Goal: Check status: Check status

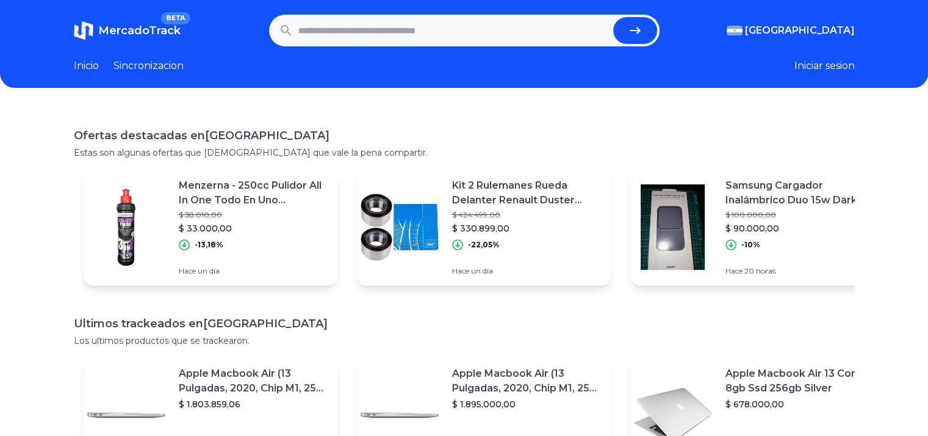
paste input "**********"
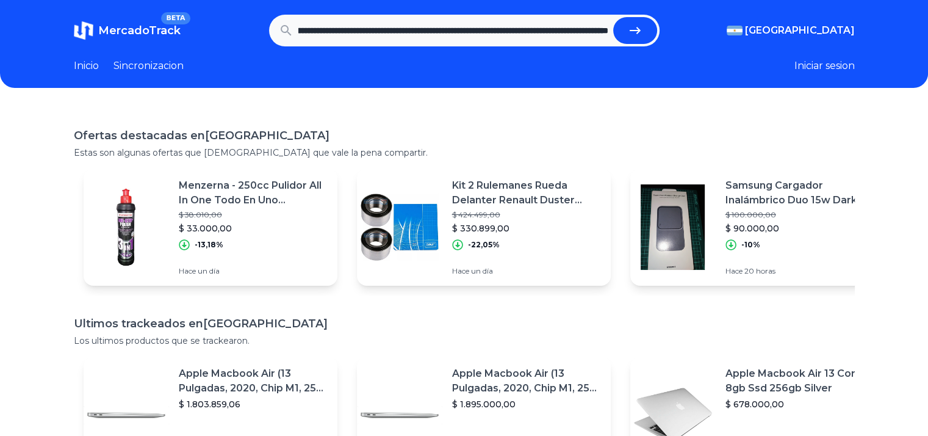
click at [642, 33] on icon "submit" at bounding box center [635, 30] width 15 height 15
type input "**********"
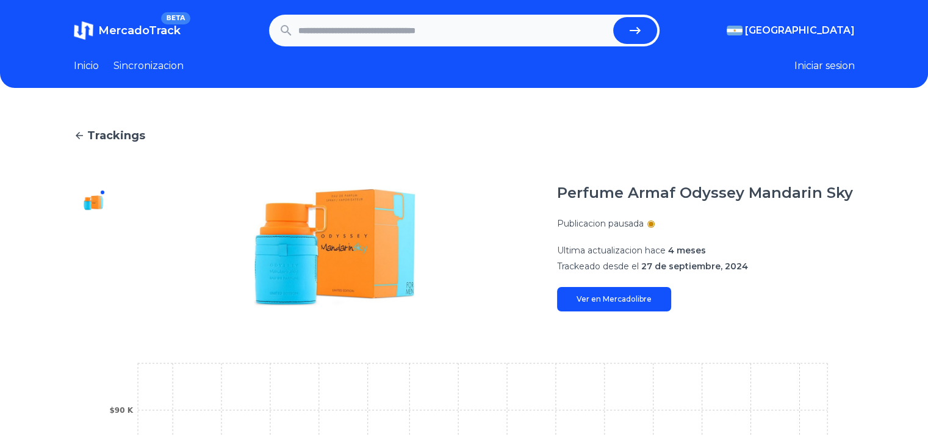
click at [138, 26] on span "MercadoTrack" at bounding box center [139, 30] width 82 height 13
